Goal: Communication & Community: Answer question/provide support

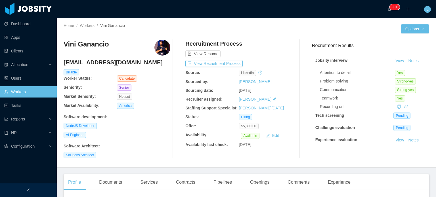
click at [106, 62] on h4 "viniciusvbs2011@gmail.com" at bounding box center [117, 62] width 107 height 8
copy h4 "viniciusvbs2011@gmail.com"
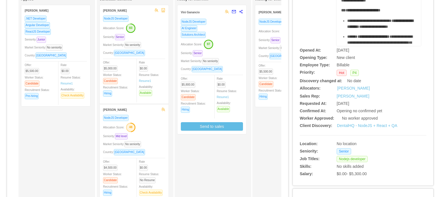
scroll to position [85, 0]
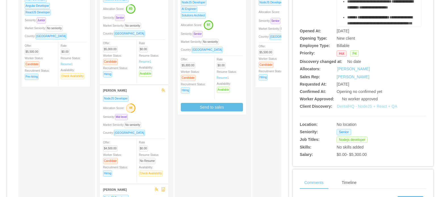
click at [362, 108] on link "DentalHQ - NodeJS + React + QA" at bounding box center [367, 106] width 60 height 5
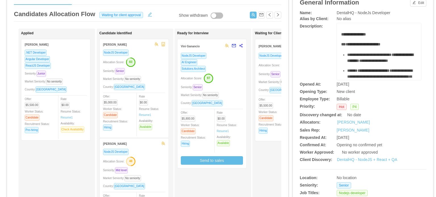
scroll to position [28, 0]
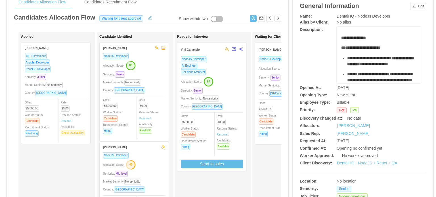
click at [266, 84] on span "Market Seniority: No seniority" at bounding box center [279, 85] width 40 height 3
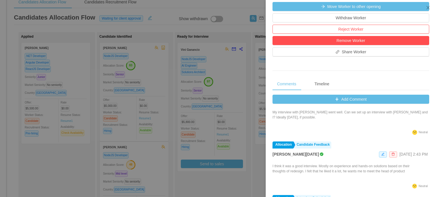
scroll to position [114, 0]
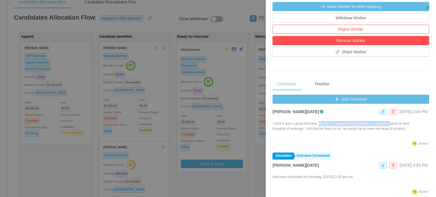
drag, startPoint x: 320, startPoint y: 123, endPoint x: 391, endPoint y: 122, distance: 71.0
click at [391, 122] on p "I think it was a good interview. Mostly on experience and hands-on solutions ba…" at bounding box center [351, 126] width 157 height 10
click at [357, 123] on p "I think it was a good interview. Mostly on experience and hands-on solutions ba…" at bounding box center [351, 126] width 157 height 10
drag, startPoint x: 359, startPoint y: 123, endPoint x: 305, endPoint y: 128, distance: 54.5
click at [305, 128] on p "I think it was a good interview. Mostly on experience and hands-on solutions ba…" at bounding box center [351, 126] width 157 height 10
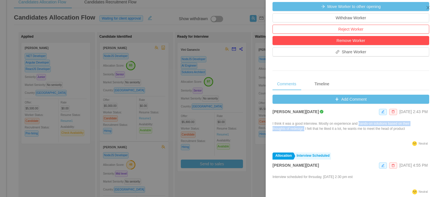
copy p "hands-on solutions based on their thoughts of redesign."
click at [241, 103] on div at bounding box center [218, 98] width 436 height 197
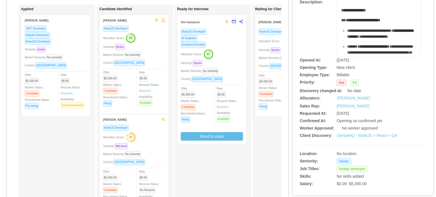
scroll to position [57, 0]
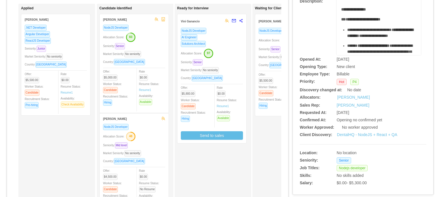
click at [231, 68] on div "Market Seniority: No seniority" at bounding box center [212, 70] width 62 height 7
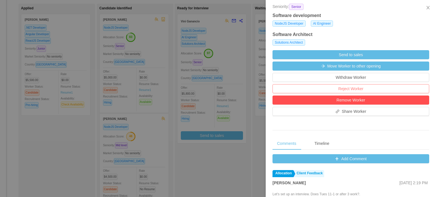
scroll to position [142, 0]
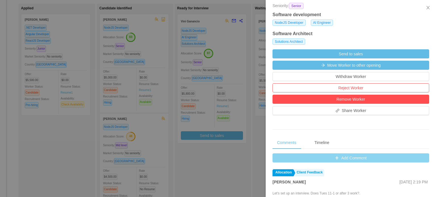
click at [341, 161] on button "Add Comment" at bounding box center [351, 158] width 157 height 9
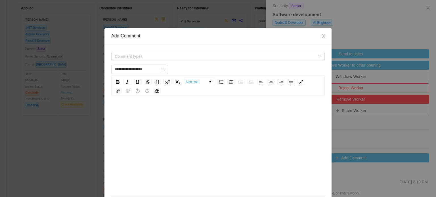
click at [150, 127] on div "rdw-editor" at bounding box center [218, 154] width 205 height 99
click at [200, 115] on div "**********" at bounding box center [218, 110] width 205 height 11
click at [198, 53] on span "Comment types" at bounding box center [216, 56] width 203 height 9
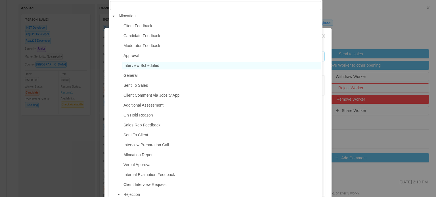
click at [147, 66] on span "Interview Scheduled" at bounding box center [142, 65] width 36 height 5
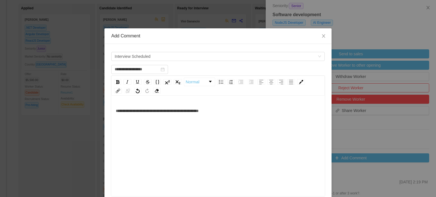
click at [200, 135] on div "**********" at bounding box center [218, 154] width 205 height 99
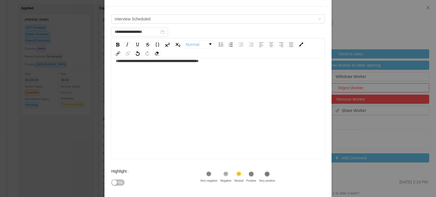
scroll to position [93, 0]
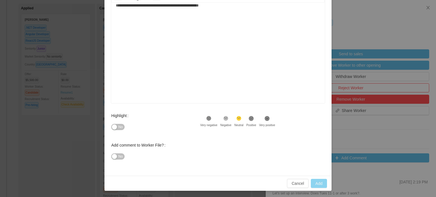
type input "**********"
click at [319, 183] on button "Add" at bounding box center [319, 183] width 16 height 9
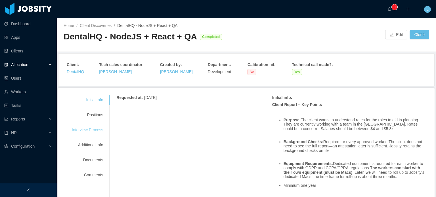
click at [93, 132] on div "Interview Process" at bounding box center [87, 130] width 45 height 11
